Goal: Information Seeking & Learning: Learn about a topic

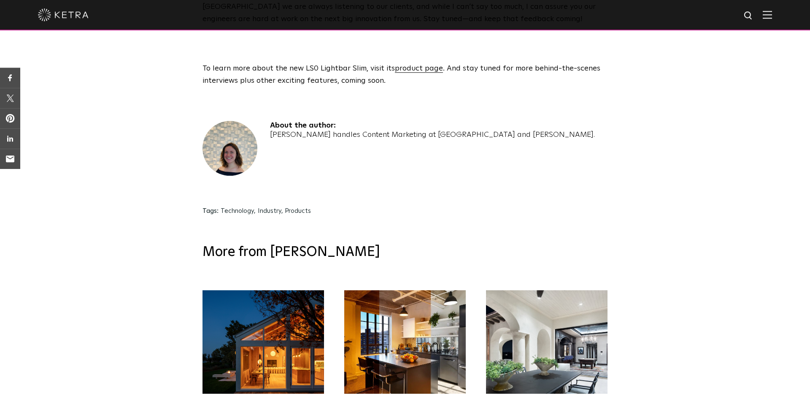
scroll to position [1468, 0]
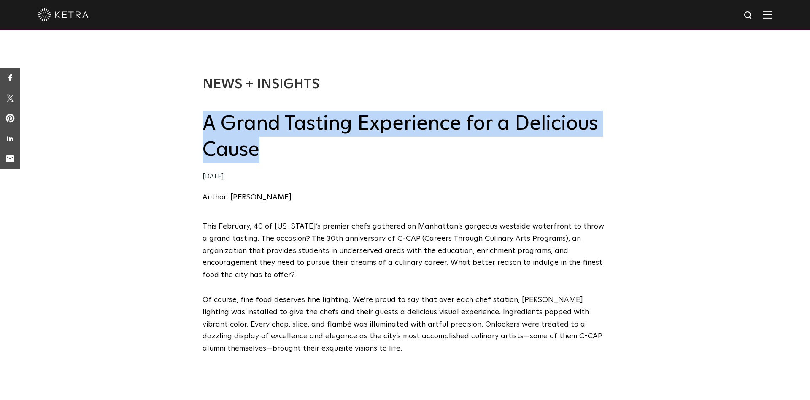
drag, startPoint x: 205, startPoint y: 126, endPoint x: 266, endPoint y: 147, distance: 65.0
click at [266, 147] on h2 "A Grand Tasting Experience for a Delicious Cause" at bounding box center [404, 137] width 405 height 53
copy h2 "A Grand Tasting Experience for a Delicious Cause"
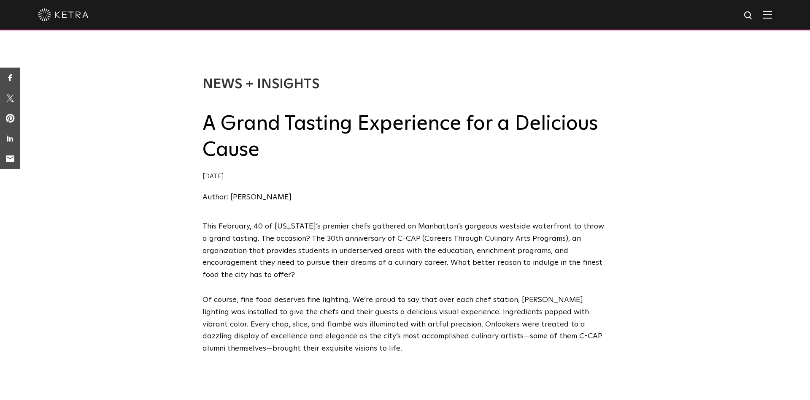
click at [266, 155] on h2 "A Grand Tasting Experience for a Delicious Cause" at bounding box center [404, 137] width 405 height 53
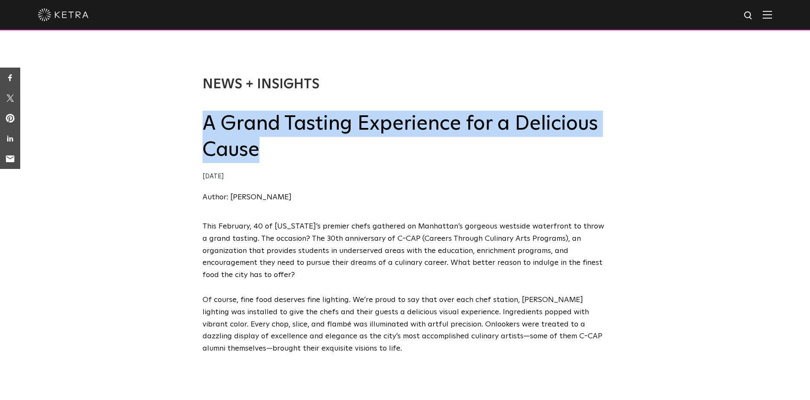
drag, startPoint x: 266, startPoint y: 155, endPoint x: 203, endPoint y: 122, distance: 70.8
click at [203, 122] on h2 "A Grand Tasting Experience for a Delicious Cause" at bounding box center [404, 137] width 405 height 53
copy h2 "A Grand Tasting Experience for a Delicious Cause"
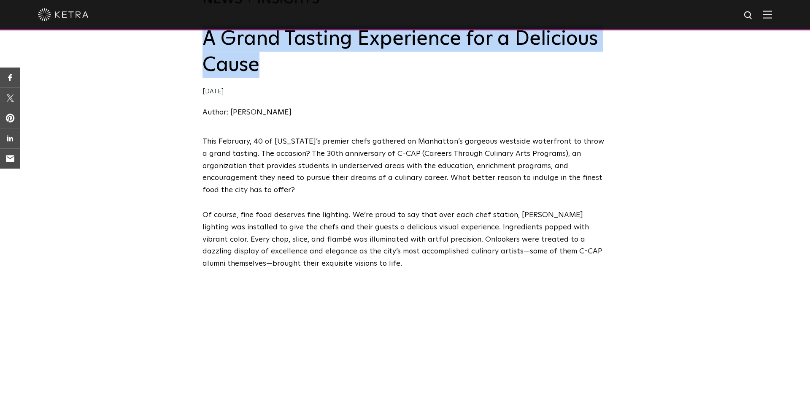
scroll to position [88, 0]
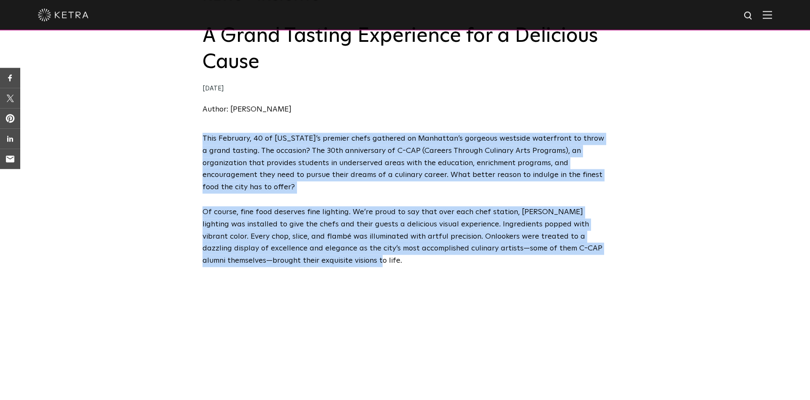
drag, startPoint x: 203, startPoint y: 136, endPoint x: 319, endPoint y: 258, distance: 168.6
click at [319, 258] on span "This February, 40 of [US_STATE]’s premier chefs gathered on Manhattan’s gorgeou…" at bounding box center [404, 356] width 405 height 448
copy span "This February, 40 of [US_STATE]’s premier chefs gathered on Manhattan’s gorgeou…"
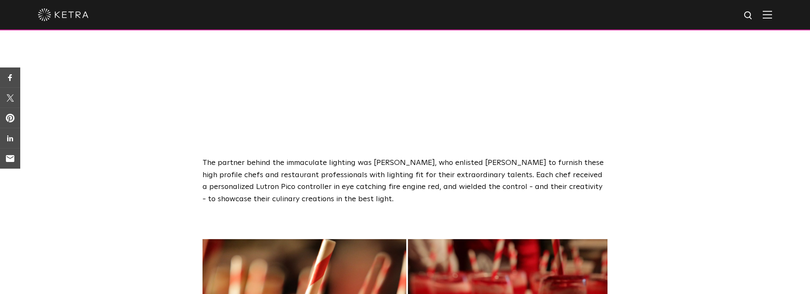
scroll to position [490, 0]
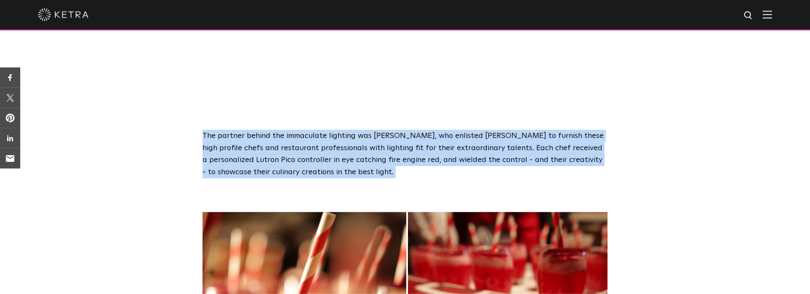
copy div "The partner behind the immaculate lighting was [PERSON_NAME], who enlisted [PER…"
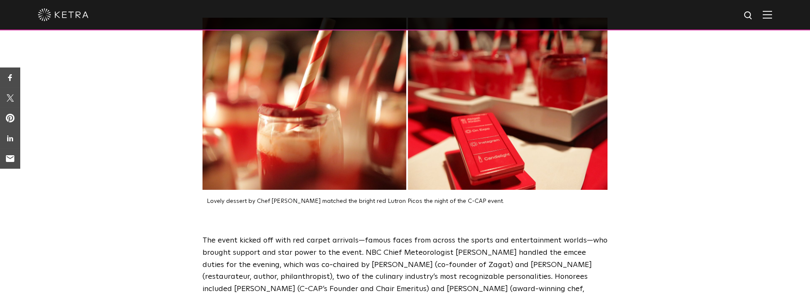
scroll to position [691, 0]
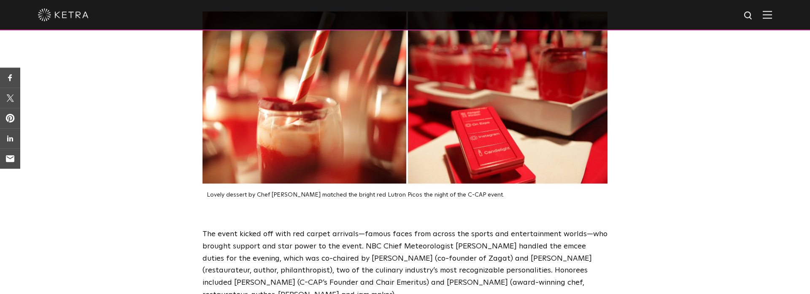
drag, startPoint x: 489, startPoint y: 194, endPoint x: 207, endPoint y: 201, distance: 281.9
copy p "Lovely dessert by Chef [PERSON_NAME] matched the bright red Lutron Picos the ni…"
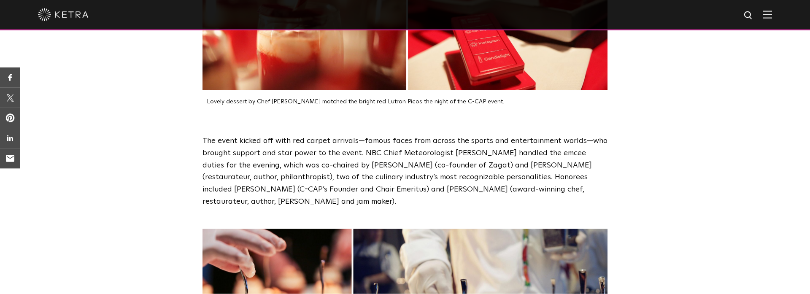
scroll to position [794, 0]
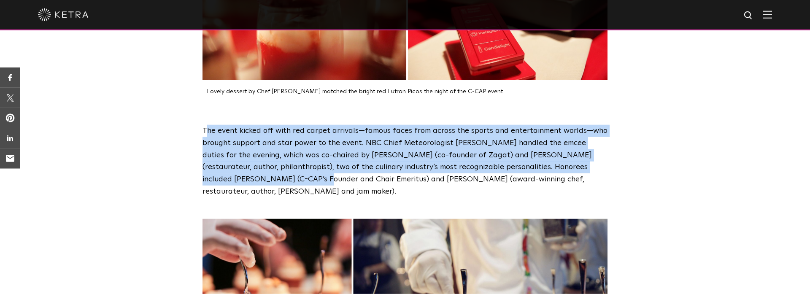
drag, startPoint x: 205, startPoint y: 133, endPoint x: 232, endPoint y: 186, distance: 59.1
click at [232, 186] on p "The event kicked off with red carpet arrivals—famous faces from across the spor…" at bounding box center [404, 161] width 405 height 73
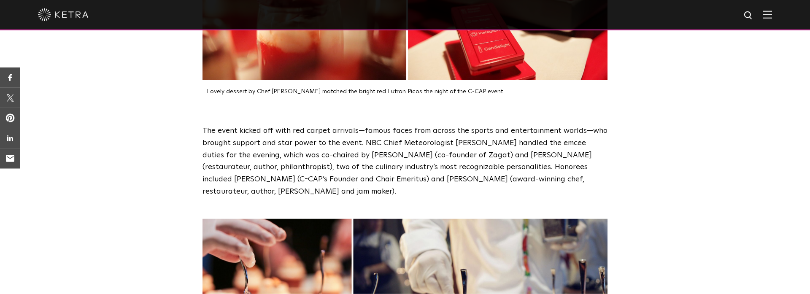
click at [234, 192] on p "The event kicked off with red carpet arrivals—famous faces from across the spor…" at bounding box center [404, 161] width 405 height 73
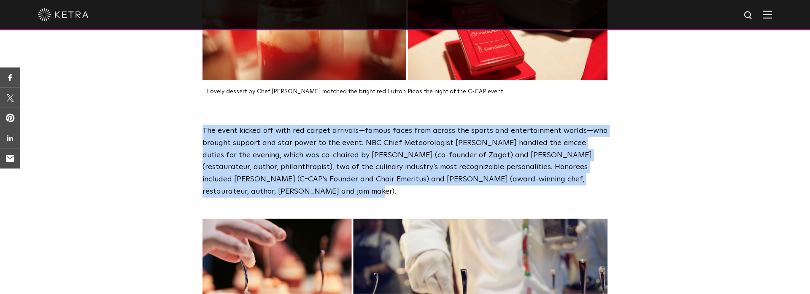
drag, startPoint x: 234, startPoint y: 192, endPoint x: 199, endPoint y: 130, distance: 71.7
click at [199, 130] on div "The event kicked off with red carpet arrivals—famous faces from across the spor…" at bounding box center [405, 161] width 422 height 73
copy p "The event kicked off with red carpet arrivals—famous faces from across the spor…"
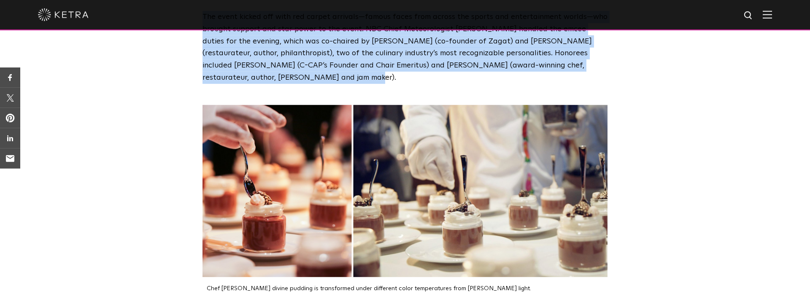
scroll to position [950, 0]
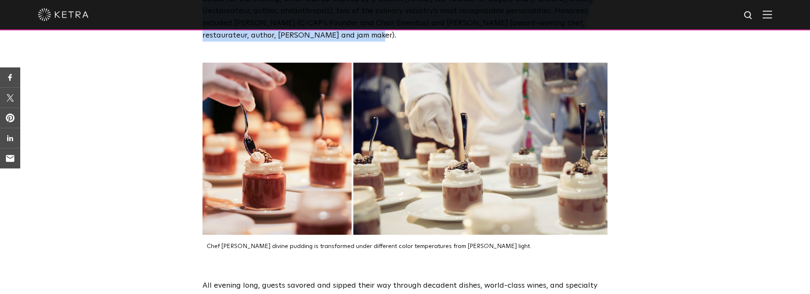
drag, startPoint x: 493, startPoint y: 248, endPoint x: 206, endPoint y: 247, distance: 286.9
click at [206, 247] on div "Chef [PERSON_NAME] divine pudding is transformed under different color temperat…" at bounding box center [404, 246] width 405 height 7
copy div "Chef [PERSON_NAME] divine pudding is transformed under different color temperat…"
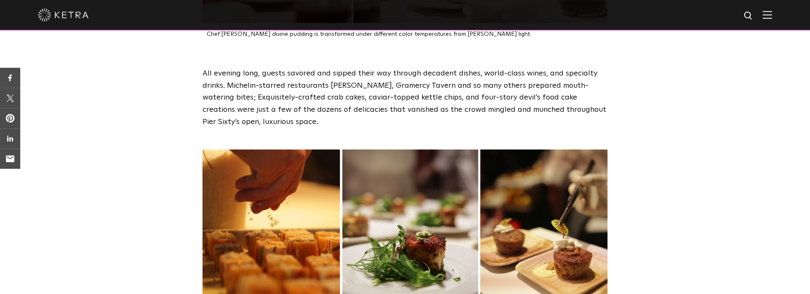
scroll to position [1169, 0]
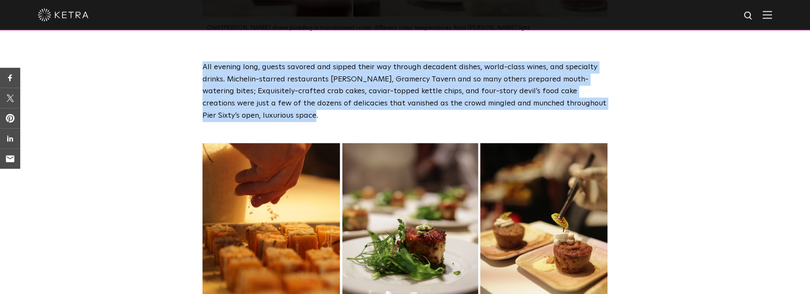
drag, startPoint x: 203, startPoint y: 65, endPoint x: 260, endPoint y: 121, distance: 79.9
click at [260, 121] on p "All evening long, guests savored and sipped their way through decadent dishes, …" at bounding box center [404, 91] width 405 height 61
copy p "All evening long, guests savored and sipped their way through decadent dishes, …"
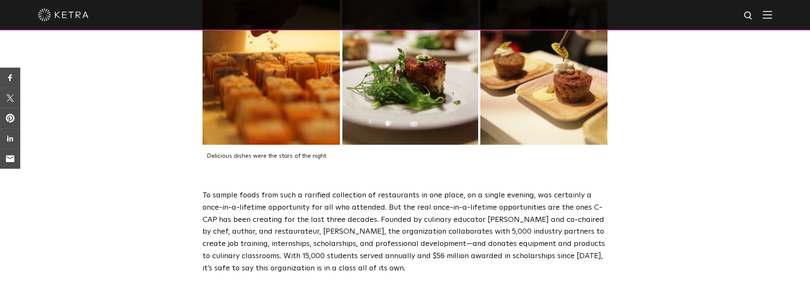
scroll to position [1339, 0]
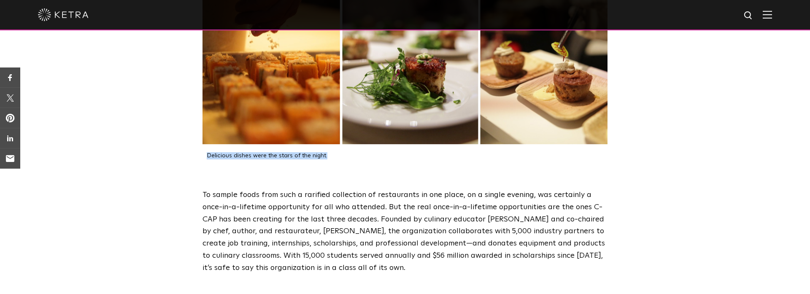
drag, startPoint x: 329, startPoint y: 157, endPoint x: 207, endPoint y: 159, distance: 122.4
click at [207, 159] on p "Delicious dishes were the stars of the night." at bounding box center [407, 155] width 401 height 7
copy p "Delicious dishes were the stars of the night."
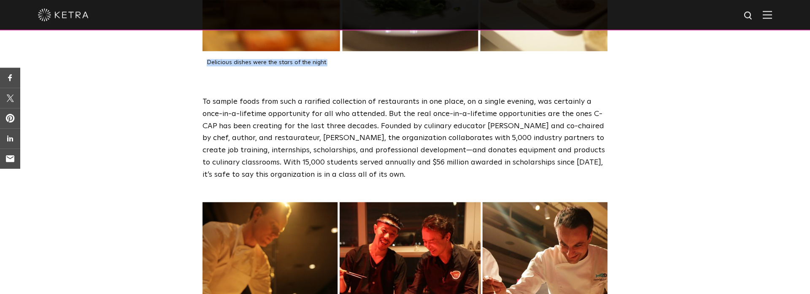
scroll to position [1433, 0]
drag, startPoint x: 202, startPoint y: 100, endPoint x: 390, endPoint y: 174, distance: 201.6
click at [390, 174] on div "To sample foods from such a rarified collection of restaurants in one place, on…" at bounding box center [405, 137] width 422 height 85
copy p "To sample foods from such a rarified collection of restaurants in one place, on…"
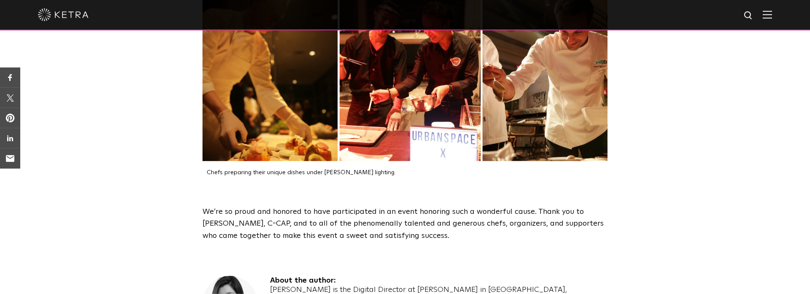
scroll to position [1649, 0]
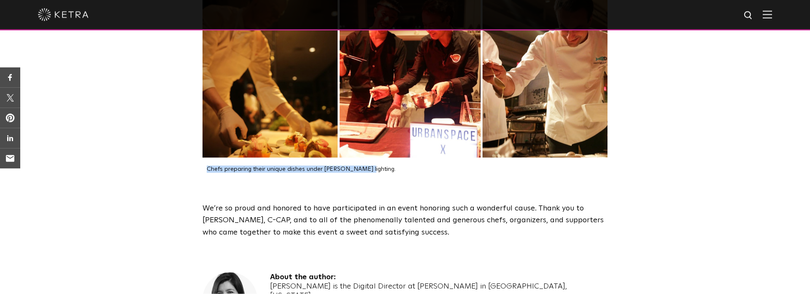
drag, startPoint x: 206, startPoint y: 172, endPoint x: 358, endPoint y: 171, distance: 151.9
click at [358, 171] on div "Chefs preparing their unique dishes under [PERSON_NAME] lighting." at bounding box center [404, 169] width 405 height 7
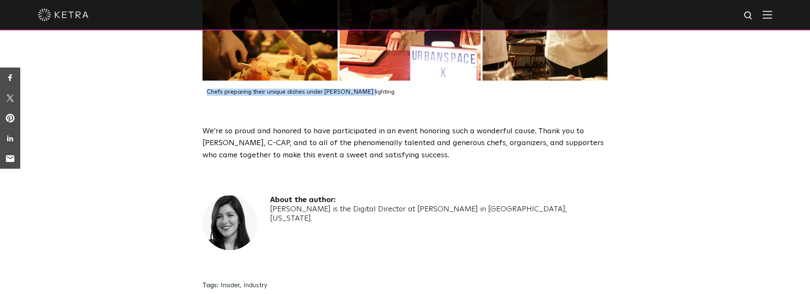
scroll to position [1727, 0]
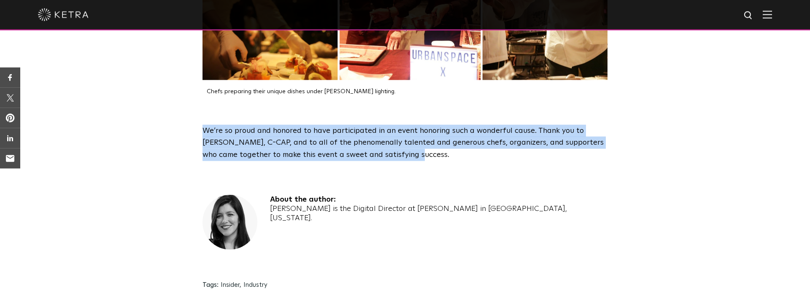
drag, startPoint x: 205, startPoint y: 130, endPoint x: 378, endPoint y: 155, distance: 175.2
click at [378, 155] on p "We’re so proud and honored to have participated in an event honoring such a won…" at bounding box center [404, 143] width 405 height 36
drag, startPoint x: 270, startPoint y: 200, endPoint x: 349, endPoint y: 197, distance: 78.9
click at [349, 197] on h4 "About the author:" at bounding box center [438, 200] width 337 height 10
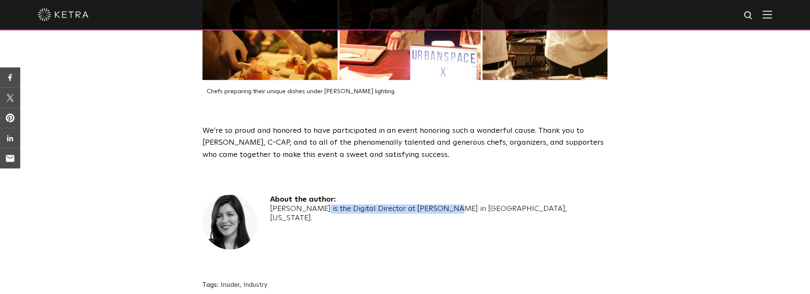
drag, startPoint x: 271, startPoint y: 208, endPoint x: 397, endPoint y: 215, distance: 125.9
click at [397, 215] on div "About the author: [PERSON_NAME] is the Digital Director at [PERSON_NAME] in [GE…" at bounding box center [438, 233] width 337 height 76
drag, startPoint x: 486, startPoint y: 210, endPoint x: 408, endPoint y: 211, distance: 78.0
click at [408, 211] on div "About the author: [PERSON_NAME] is the Digital Director at [PERSON_NAME] in [GE…" at bounding box center [404, 233] width 405 height 76
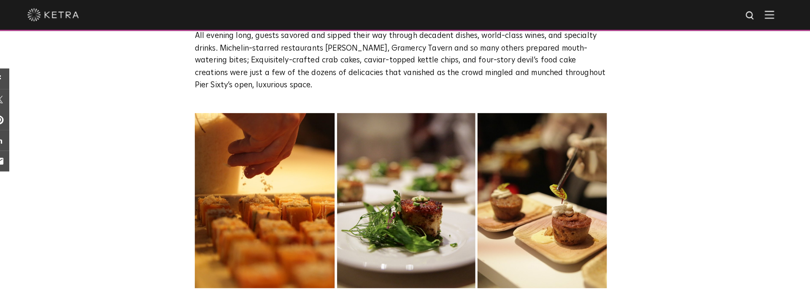
scroll to position [1200, 0]
